Goal: Find contact information: Find contact information

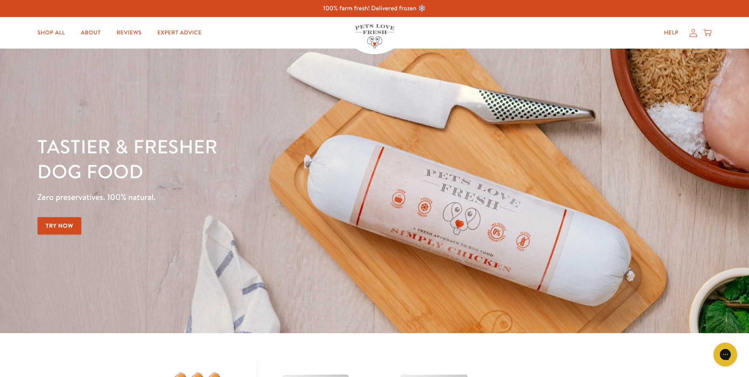
click at [695, 36] on icon at bounding box center [694, 33] width 8 height 8
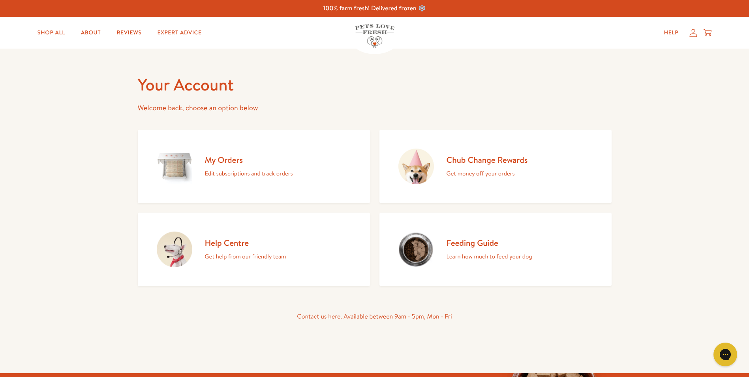
scroll to position [40, 0]
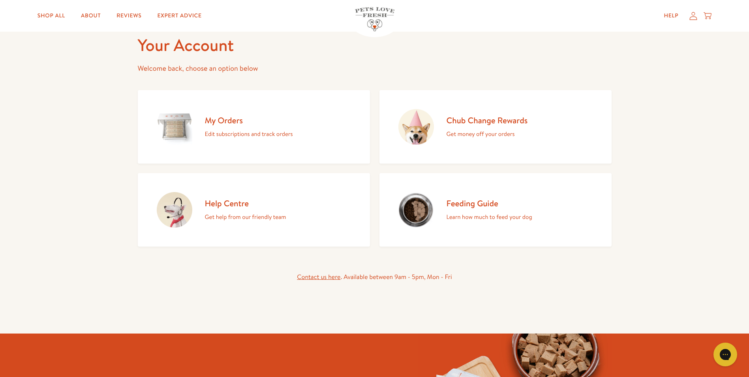
click at [312, 276] on link "Contact us here" at bounding box center [318, 277] width 43 height 9
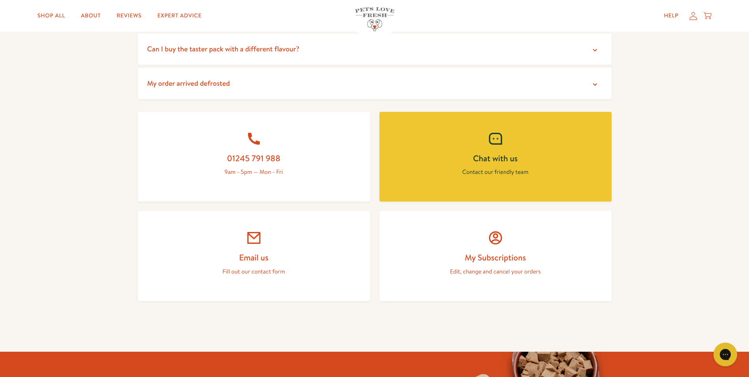
scroll to position [277, 0]
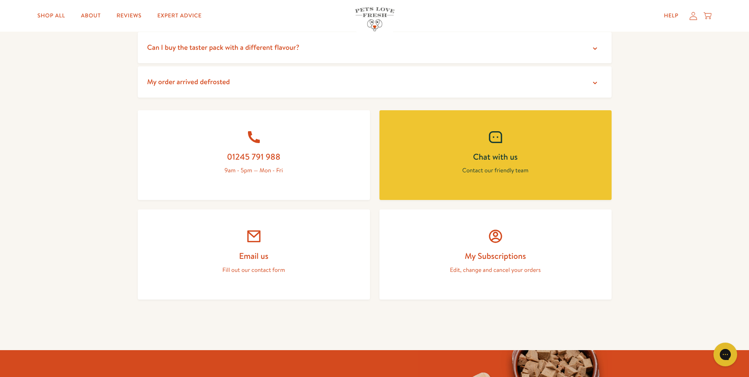
click at [418, 18] on div "Help My account Cart" at bounding box center [557, 16] width 312 height 16
